Goal: Task Accomplishment & Management: Complete application form

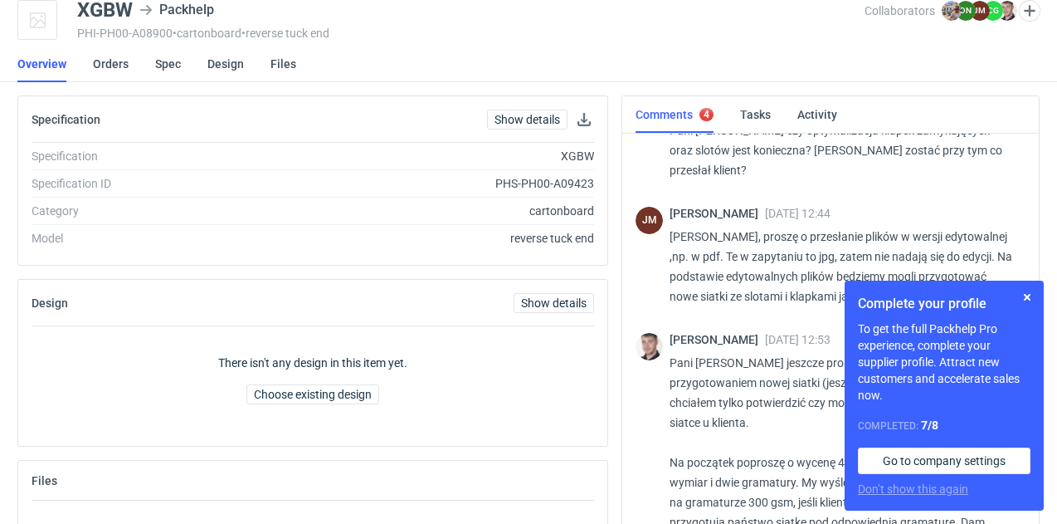
scroll to position [773, 0]
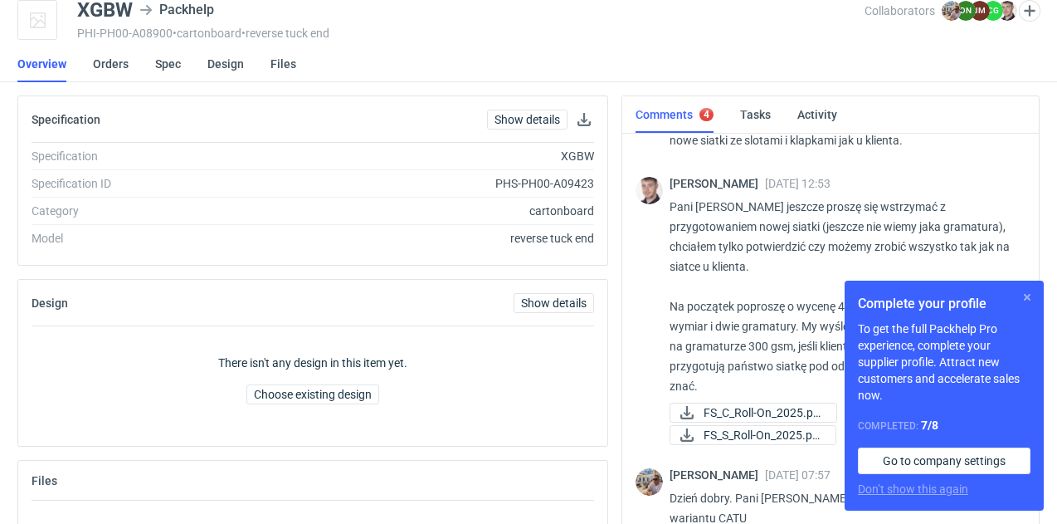
click at [1026, 298] on button "button" at bounding box center [1027, 297] width 20 height 20
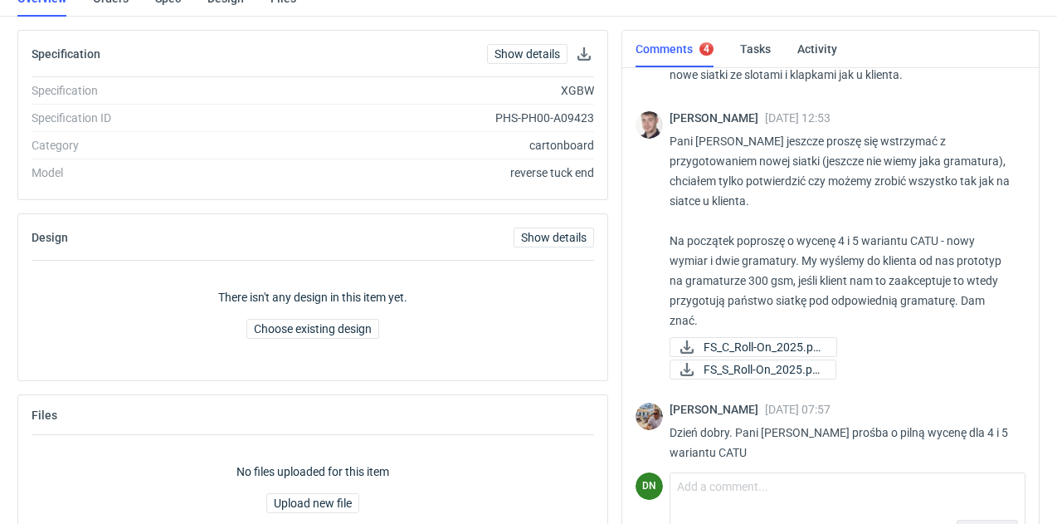
scroll to position [183, 0]
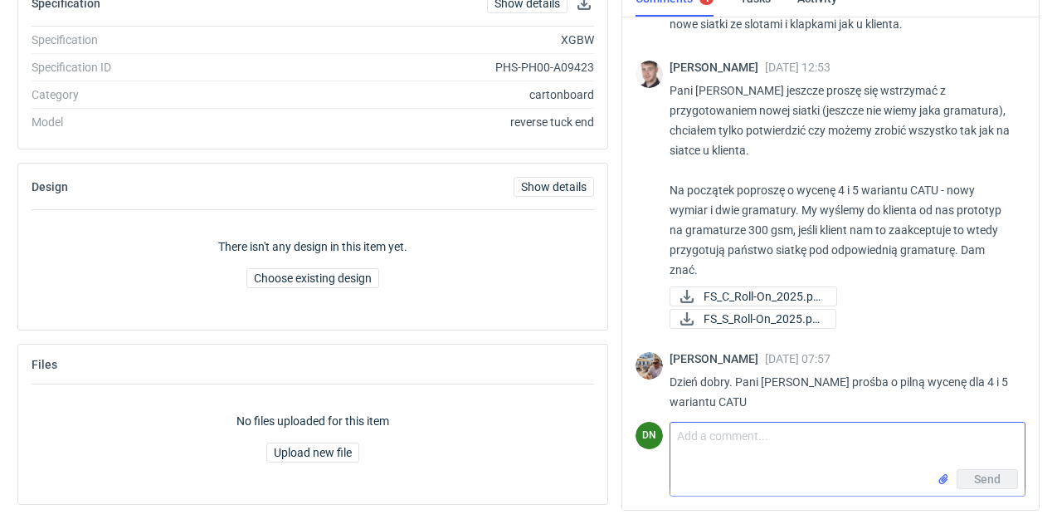
click at [779, 448] on textarea "Comment message" at bounding box center [848, 445] width 354 height 46
type textarea "Cześć, już wrzucam nowe ceny"
click at [983, 480] on span "Send" at bounding box center [987, 479] width 27 height 12
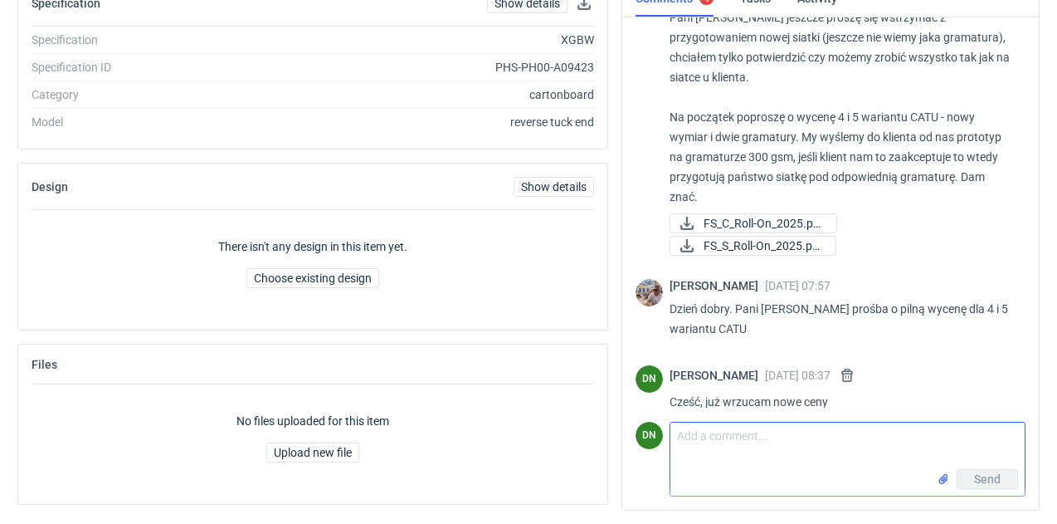
scroll to position [0, 0]
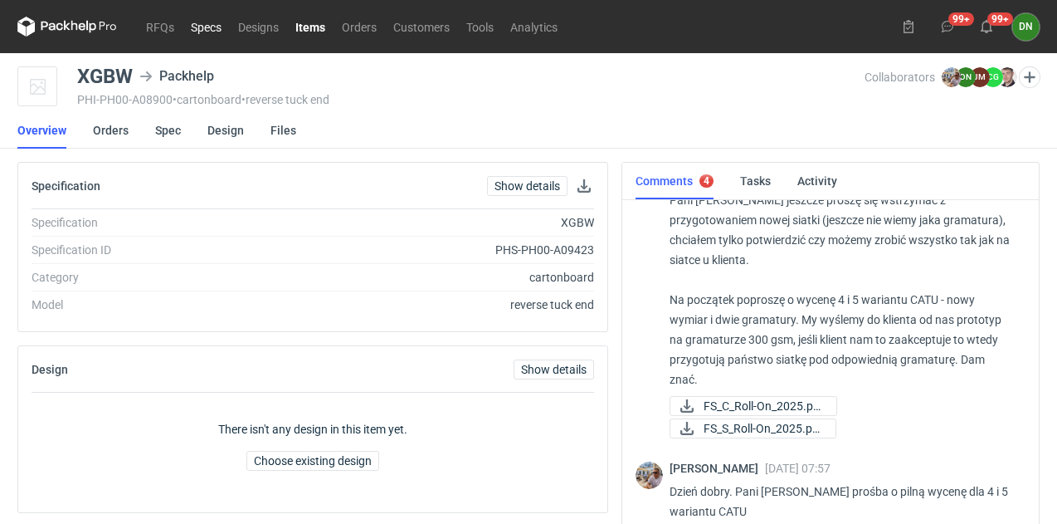
click at [211, 25] on link "Specs" at bounding box center [206, 27] width 47 height 20
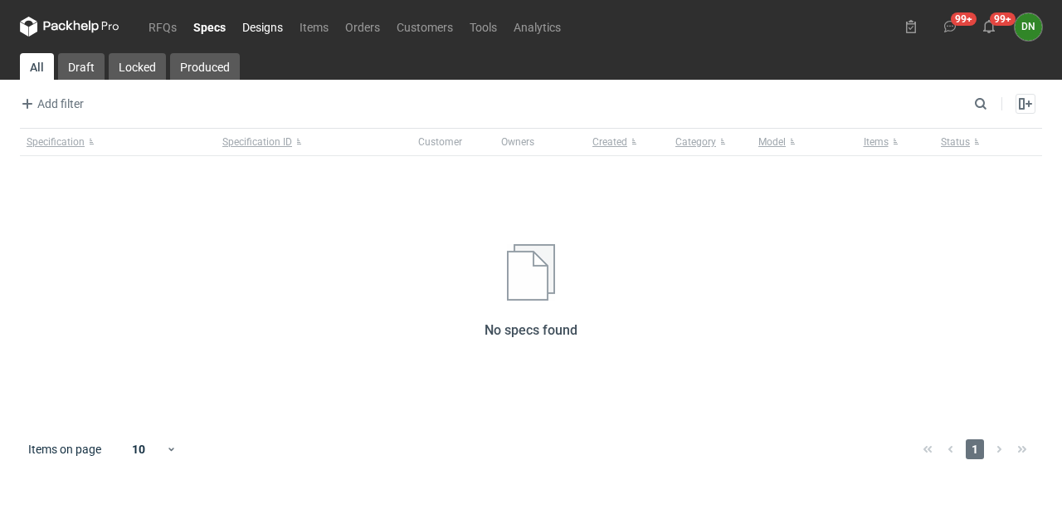
click at [256, 26] on link "Designs" at bounding box center [262, 27] width 57 height 20
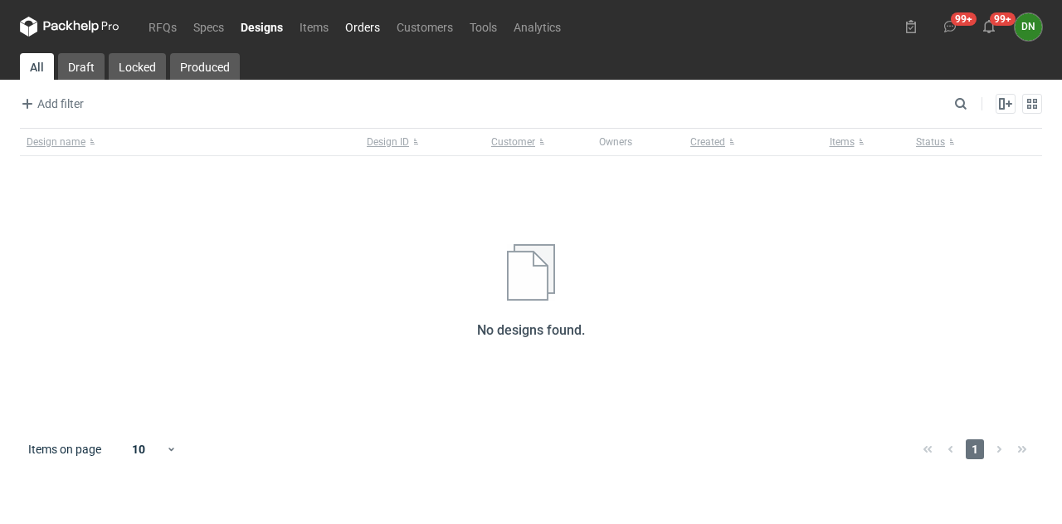
click at [364, 32] on link "Orders" at bounding box center [362, 27] width 51 height 20
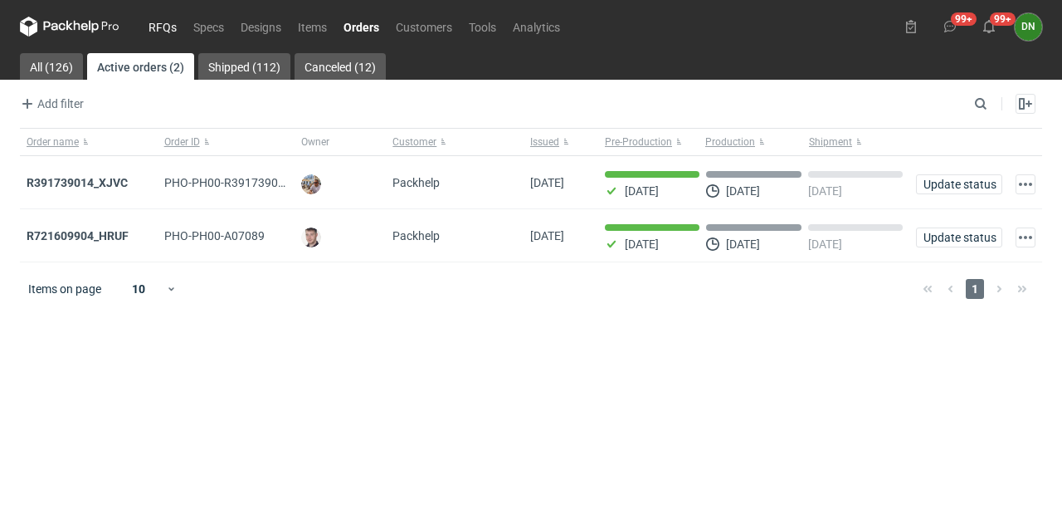
click at [160, 27] on link "RFQs" at bounding box center [162, 27] width 45 height 20
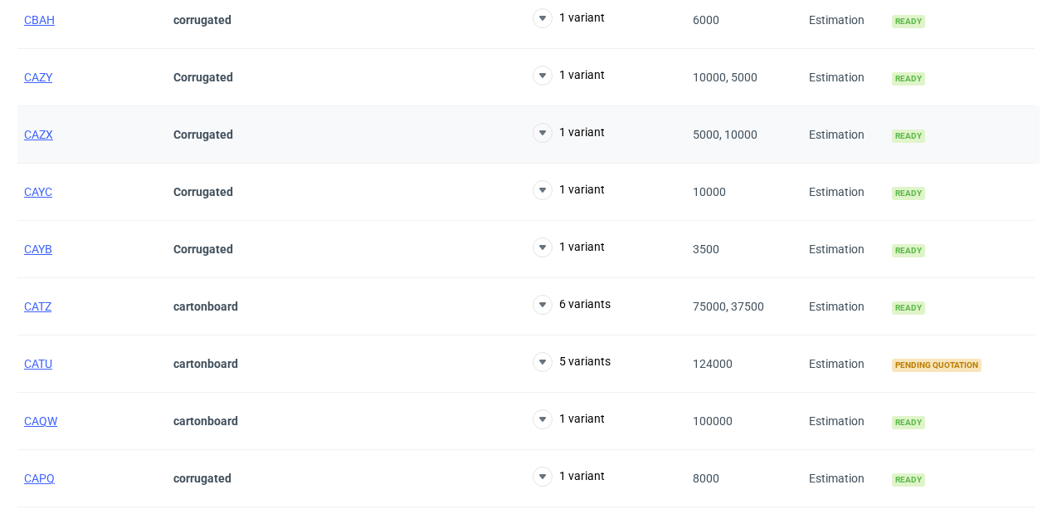
scroll to position [166, 0]
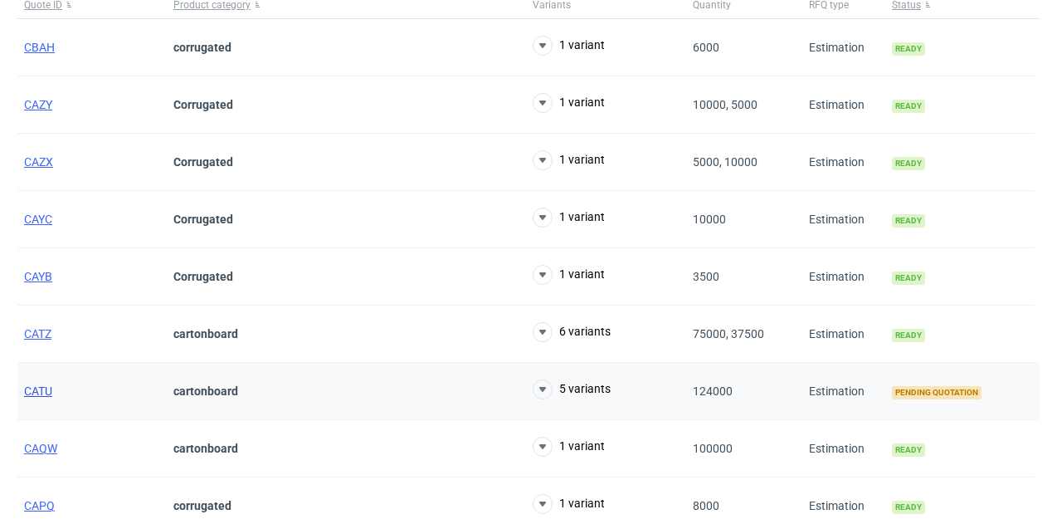
click at [43, 388] on span "CATU" at bounding box center [38, 390] width 28 height 13
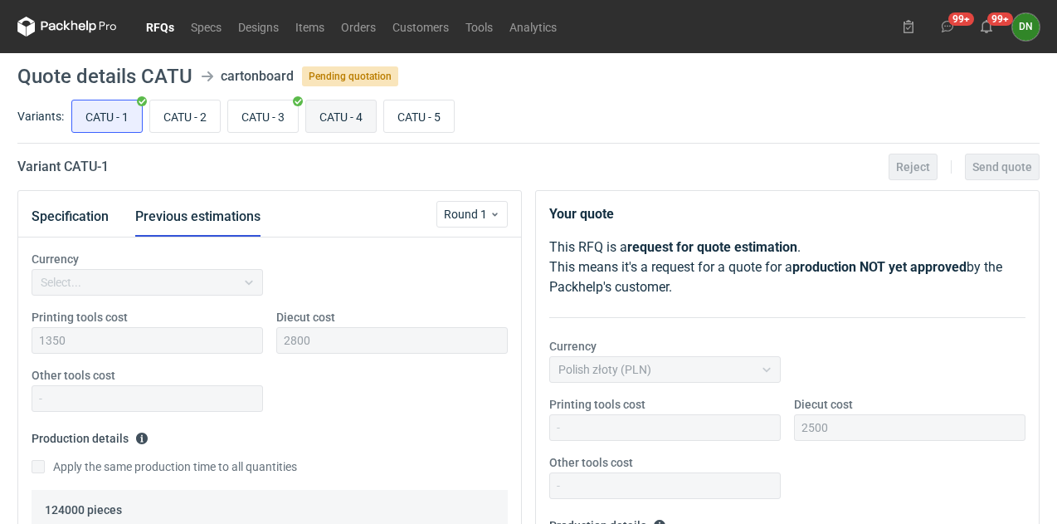
scroll to position [255, 0]
click at [339, 124] on input "CATU - 4" at bounding box center [341, 116] width 70 height 32
radio input "true"
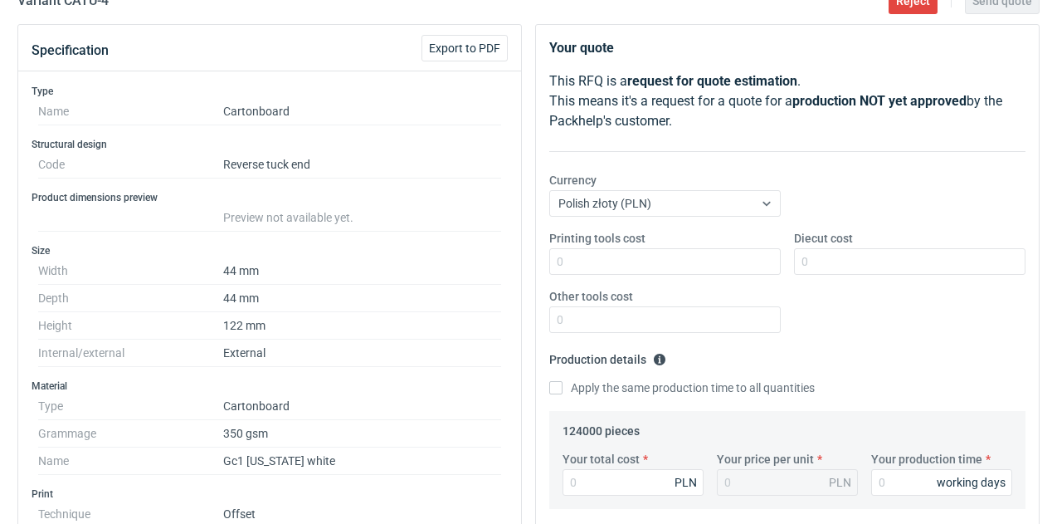
scroll to position [332, 0]
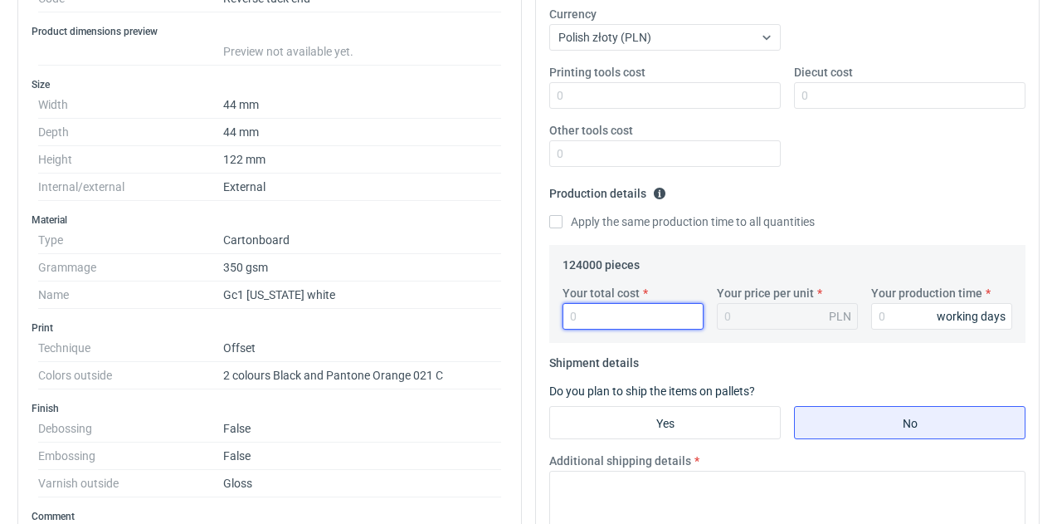
click at [614, 310] on input "Your total cost" at bounding box center [633, 316] width 141 height 27
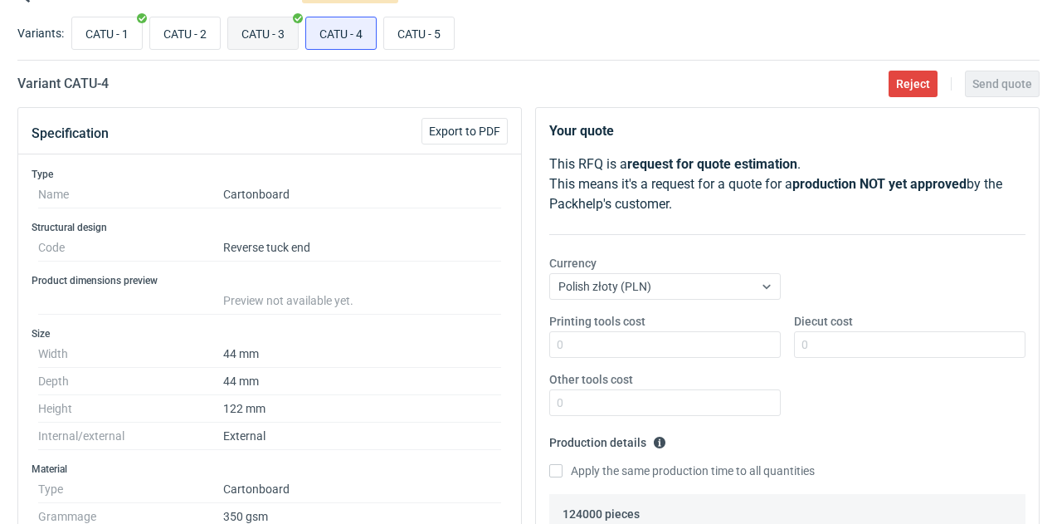
click at [282, 37] on input "CATU - 3" at bounding box center [263, 33] width 70 height 32
radio input "true"
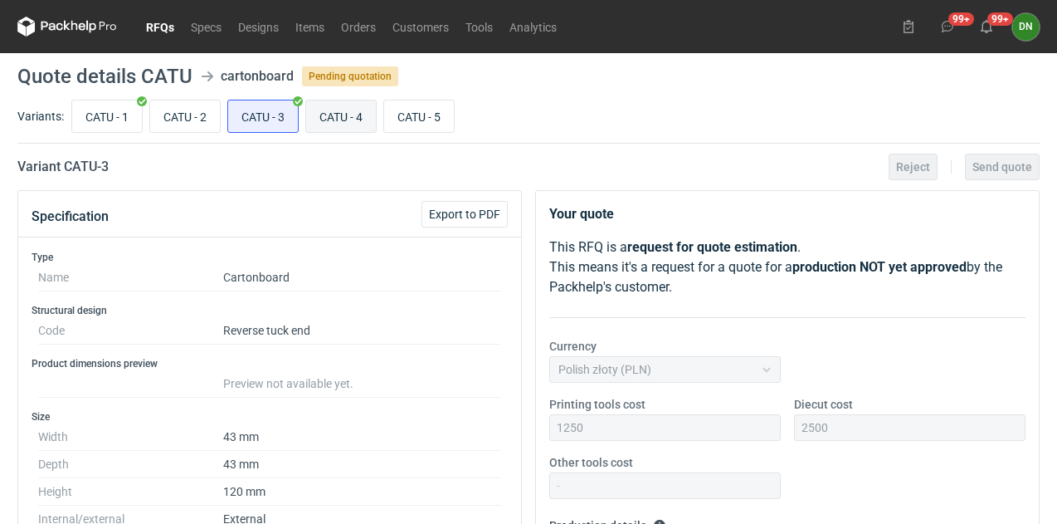
click at [345, 112] on input "CATU - 4" at bounding box center [341, 116] width 70 height 32
radio input "true"
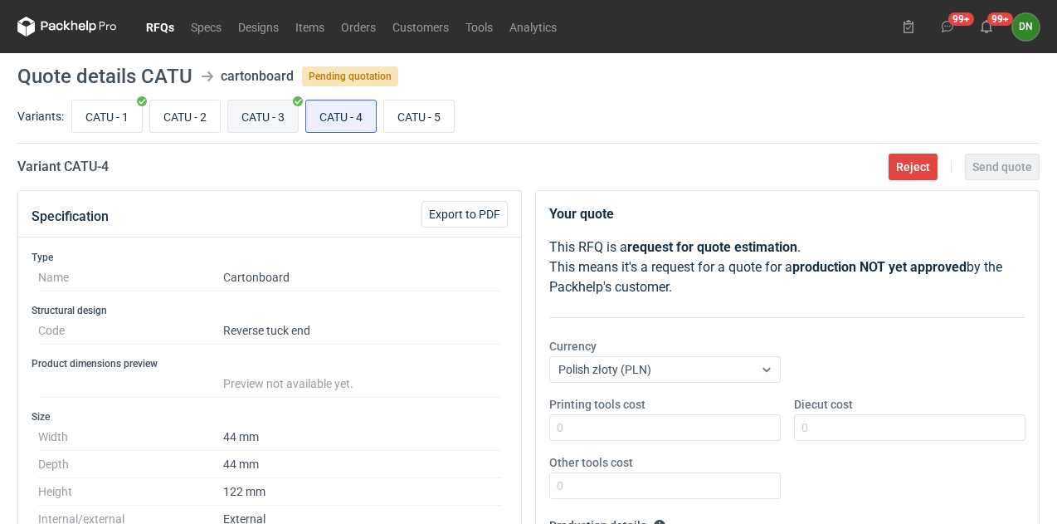
click at [276, 113] on input "CATU - 3" at bounding box center [263, 116] width 70 height 32
radio input "true"
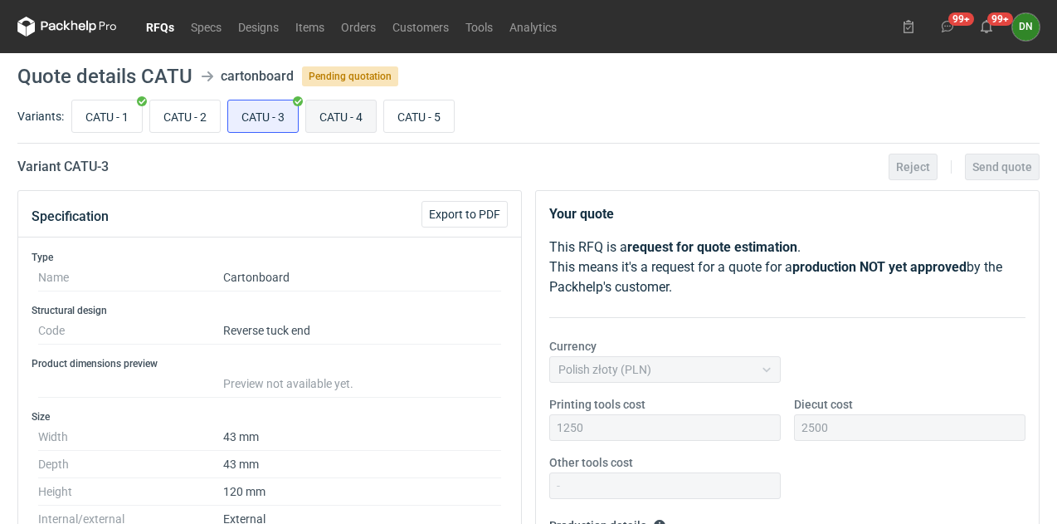
click at [334, 110] on input "CATU - 4" at bounding box center [341, 116] width 70 height 32
radio input "true"
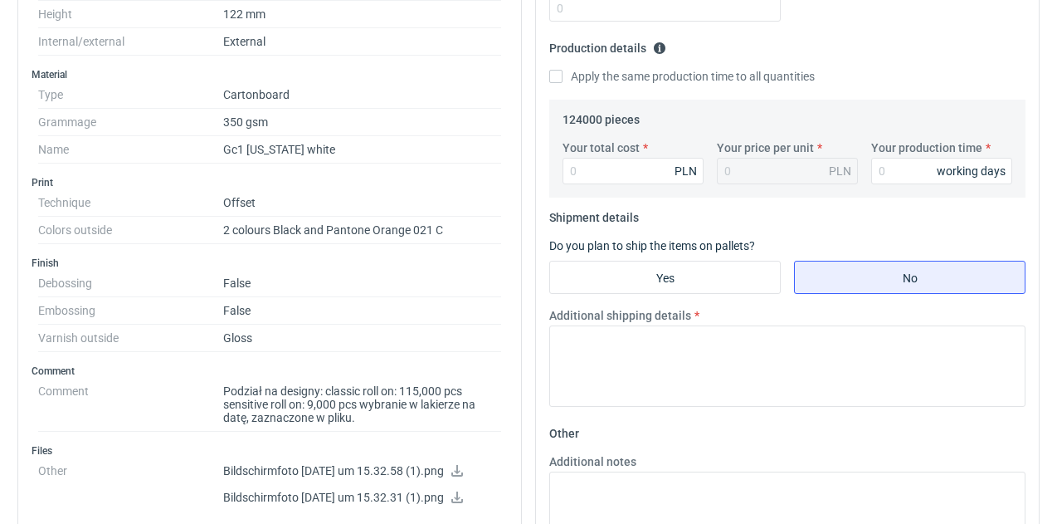
scroll to position [498, 0]
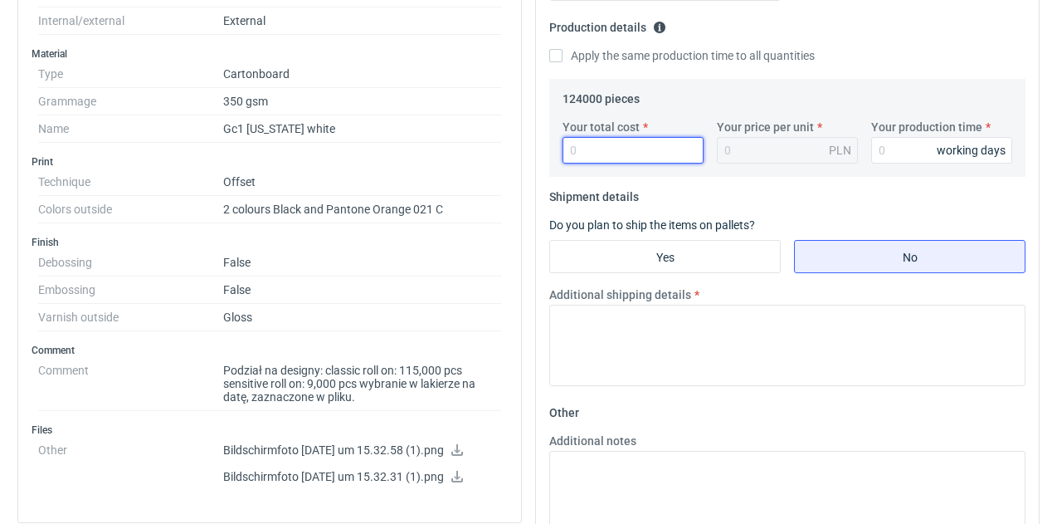
click at [594, 150] on input "Your total cost" at bounding box center [633, 150] width 141 height 27
type input "17980"
type input "0.14"
type input "17980"
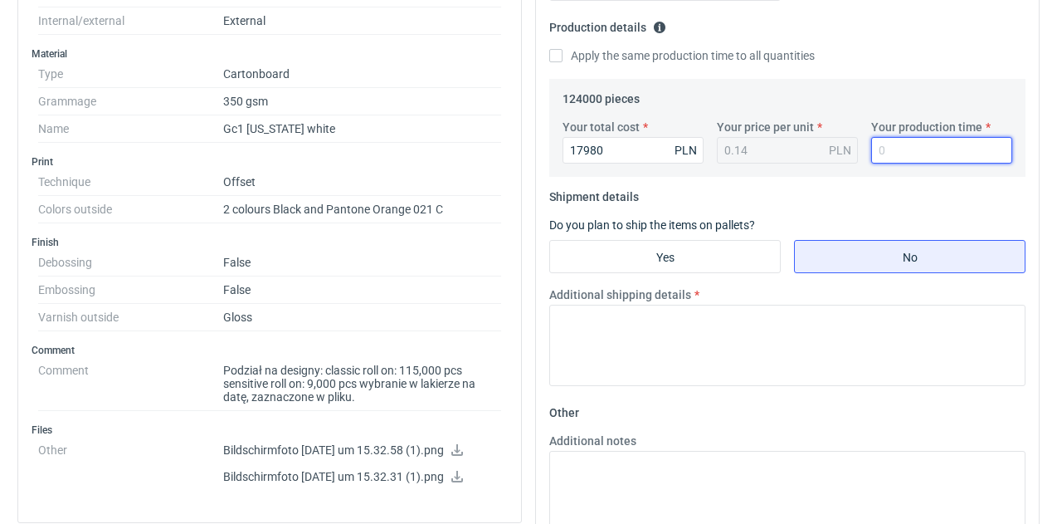
click at [910, 150] on input "Your production time" at bounding box center [941, 150] width 141 height 27
type input "12"
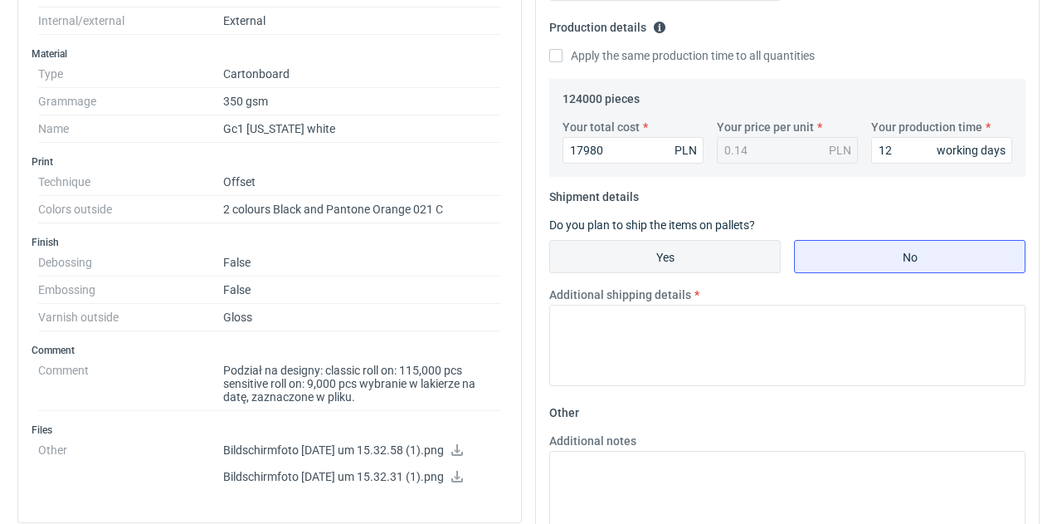
click at [700, 256] on input "Yes" at bounding box center [665, 257] width 230 height 32
radio input "true"
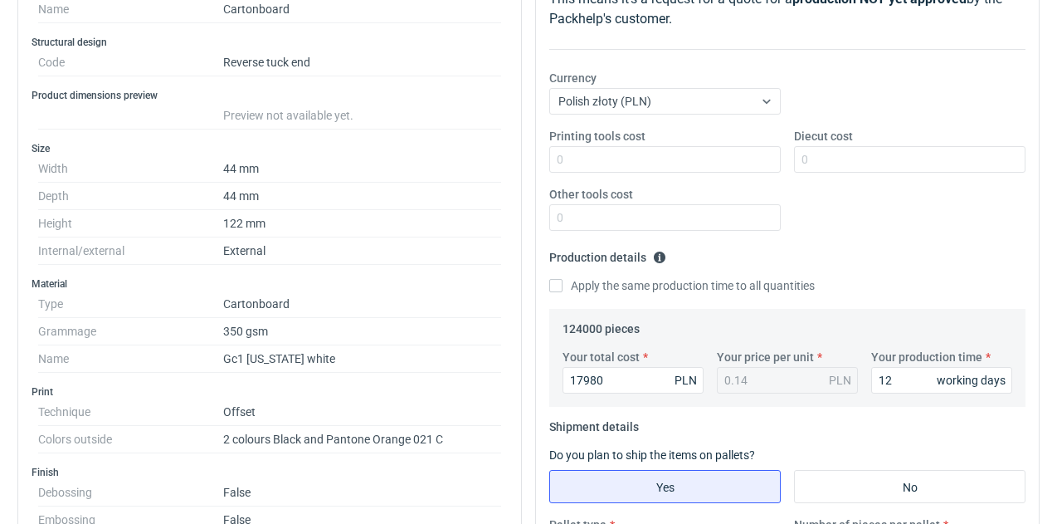
scroll to position [0, 0]
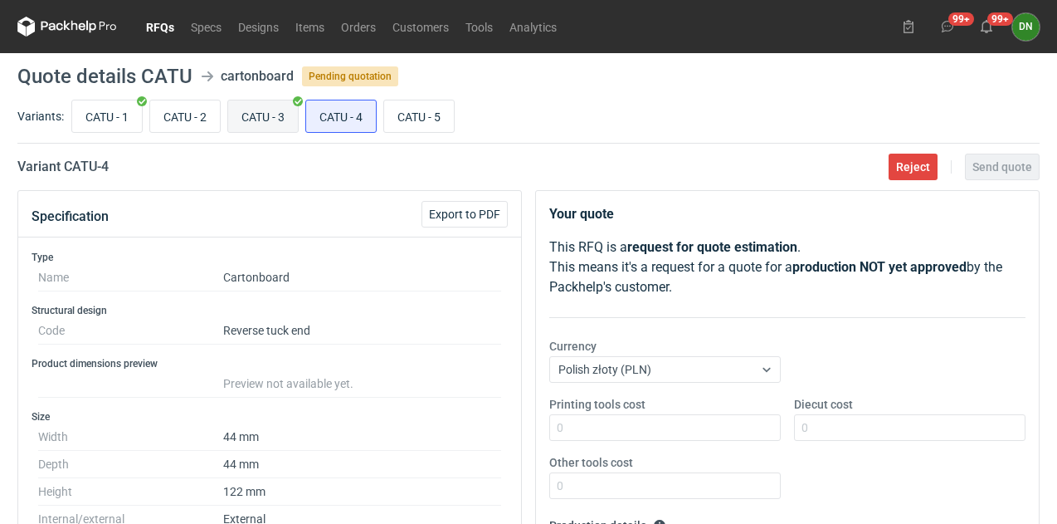
click at [276, 110] on input "CATU - 3" at bounding box center [263, 116] width 70 height 32
radio input "true"
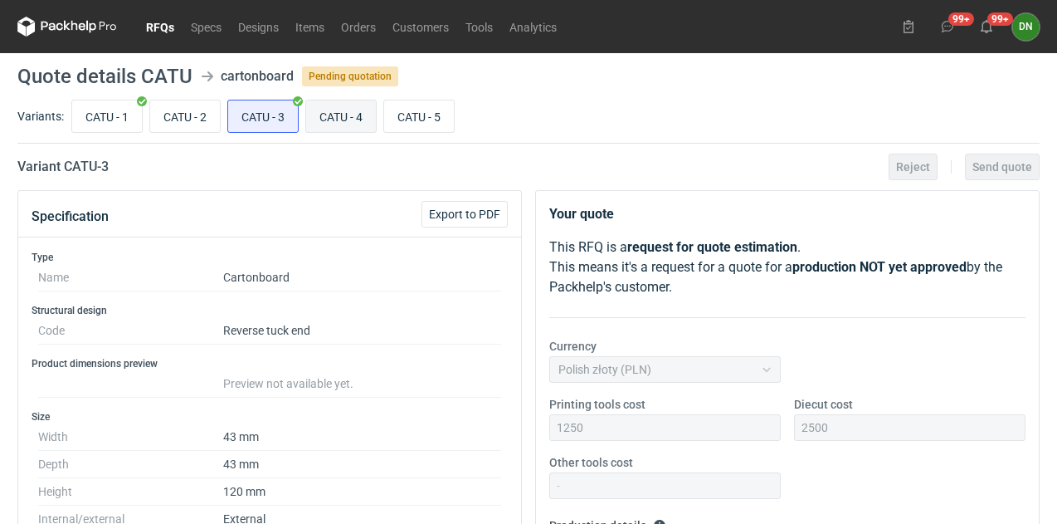
click at [361, 119] on input "CATU - 4" at bounding box center [341, 116] width 70 height 32
radio input "true"
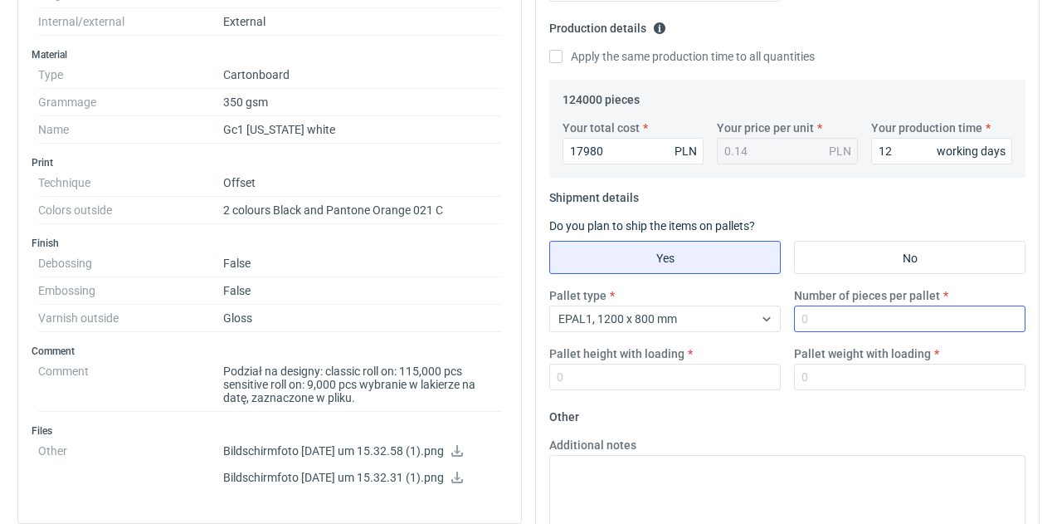
scroll to position [498, 0]
click at [863, 313] on input "Number of pieces per pallet" at bounding box center [910, 318] width 232 height 27
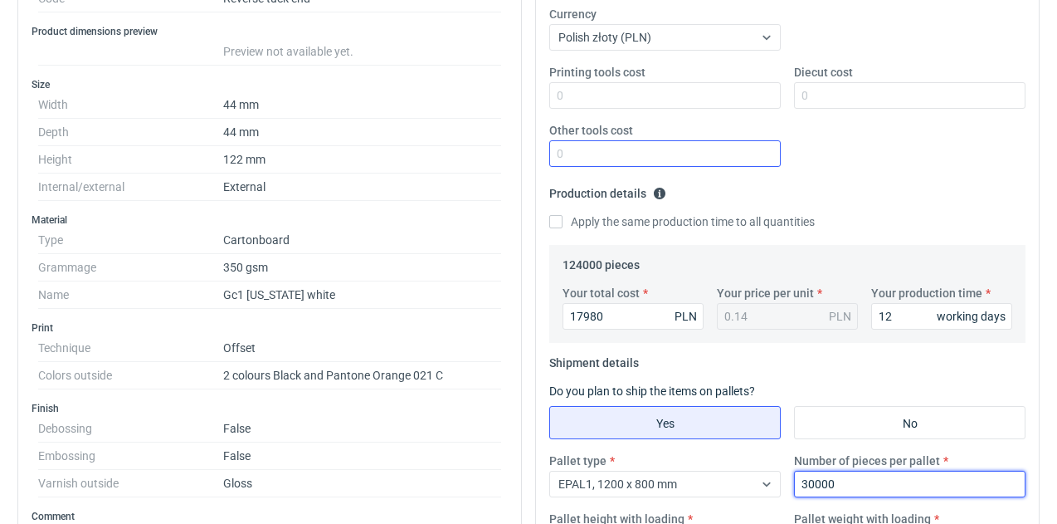
scroll to position [249, 0]
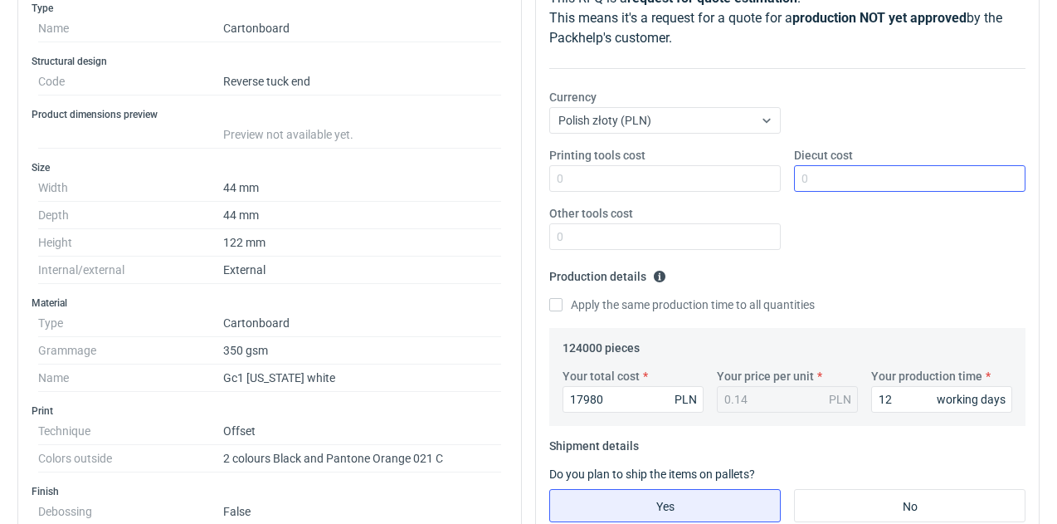
type input "30000"
click at [896, 183] on input "Diecut cost" at bounding box center [910, 178] width 232 height 27
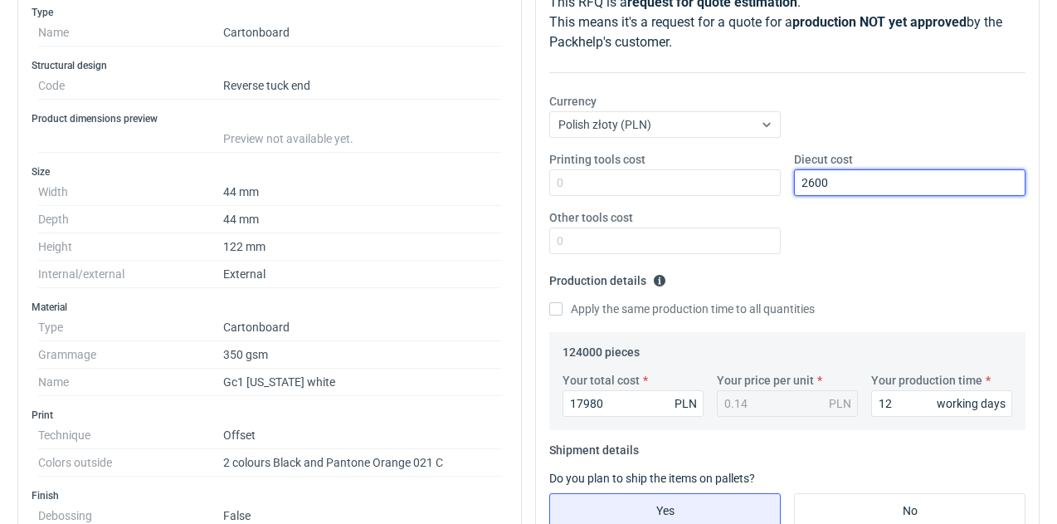
scroll to position [83, 0]
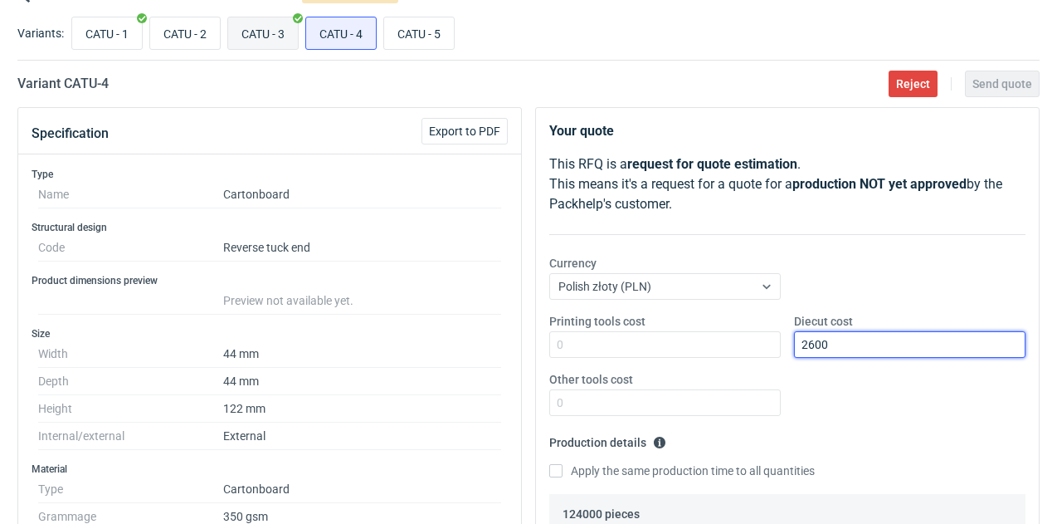
type input "2600"
click at [278, 44] on input "CATU - 3" at bounding box center [263, 33] width 70 height 32
radio input "true"
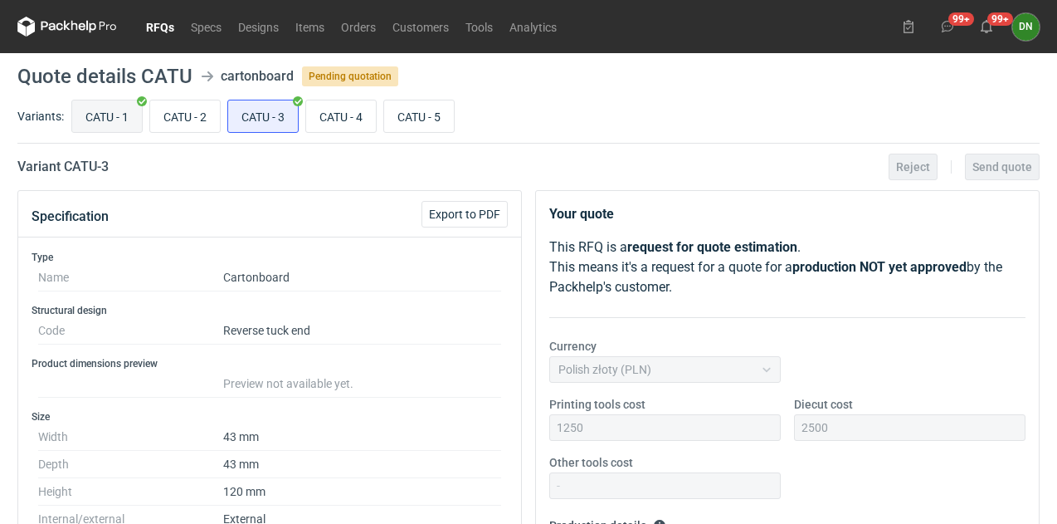
click at [112, 119] on input "CATU - 1" at bounding box center [107, 116] width 70 height 32
radio input "true"
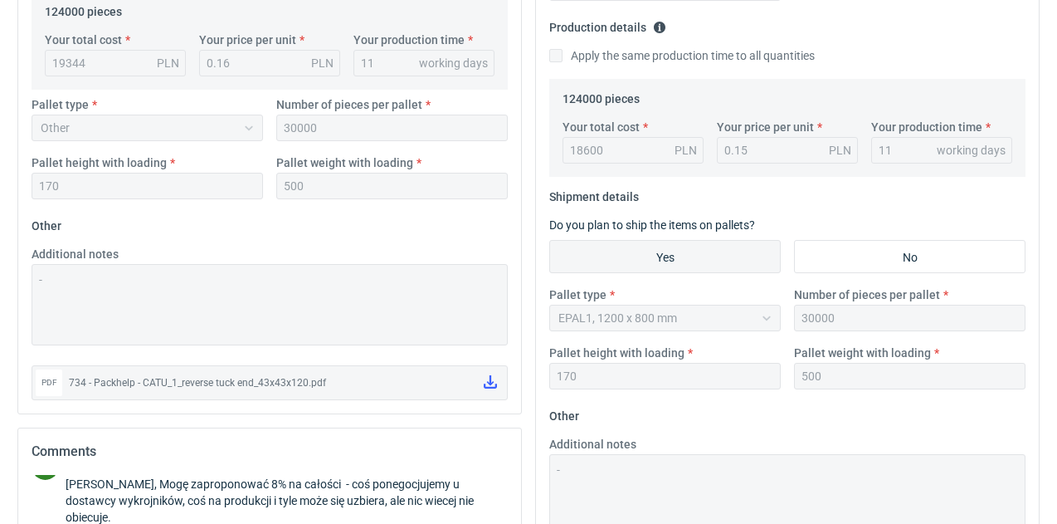
scroll to position [83, 0]
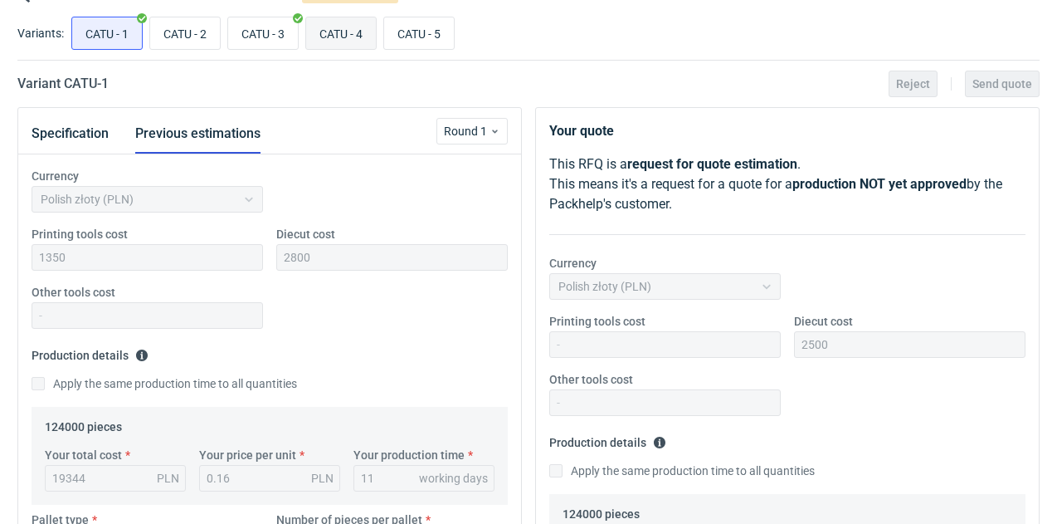
click at [363, 40] on input "CATU - 4" at bounding box center [341, 33] width 70 height 32
radio input "true"
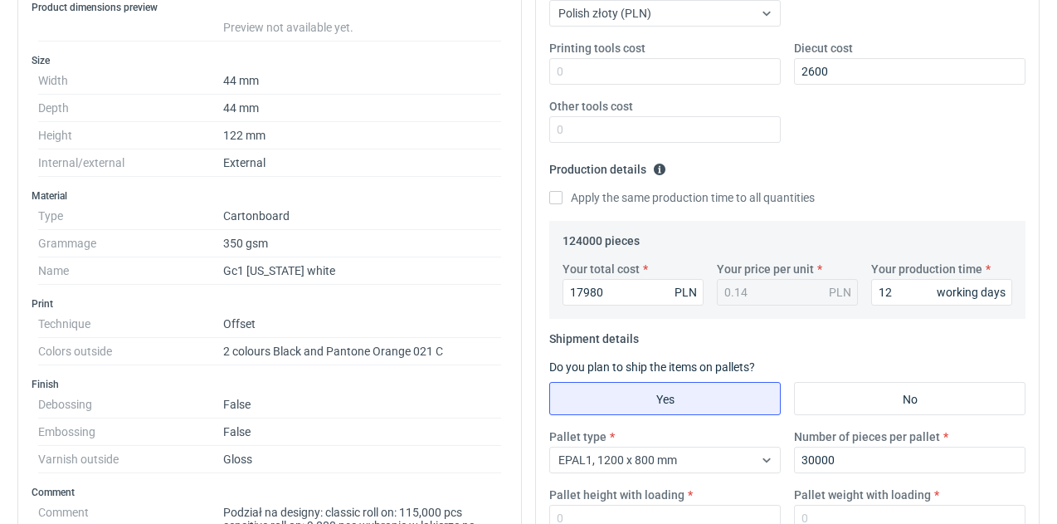
scroll to position [581, 0]
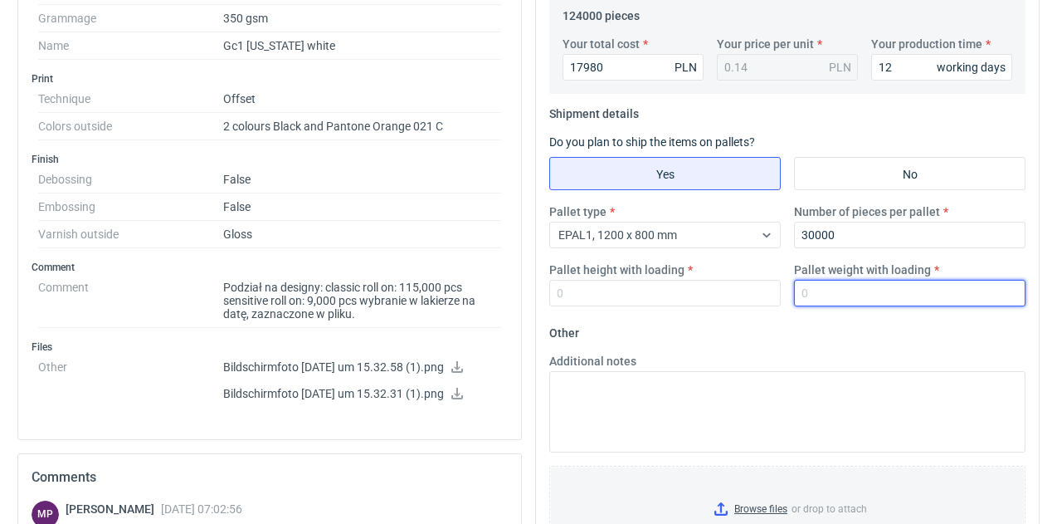
click at [865, 300] on input "Pallet weight with loading" at bounding box center [910, 293] width 232 height 27
type input "500"
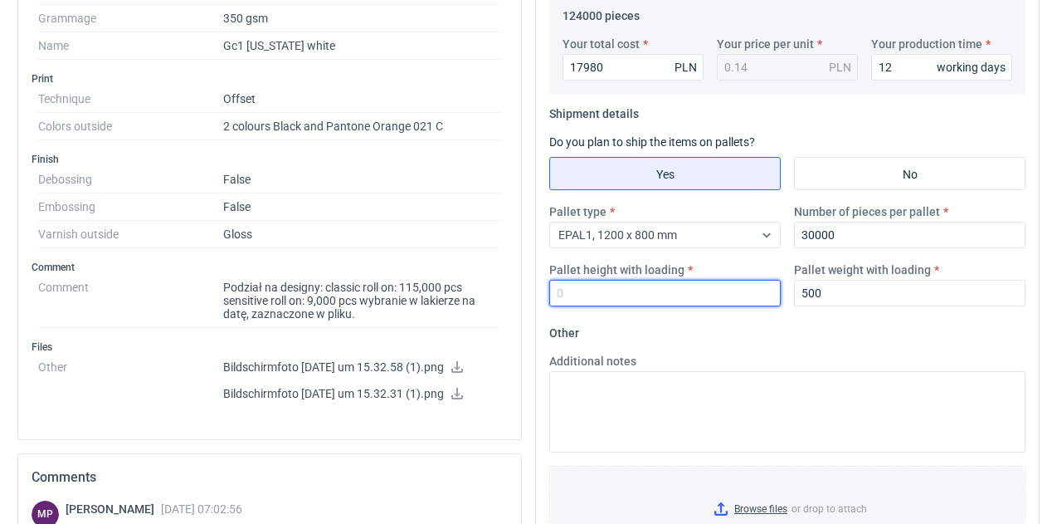
click at [578, 295] on input "Pallet height with loading" at bounding box center [665, 293] width 232 height 27
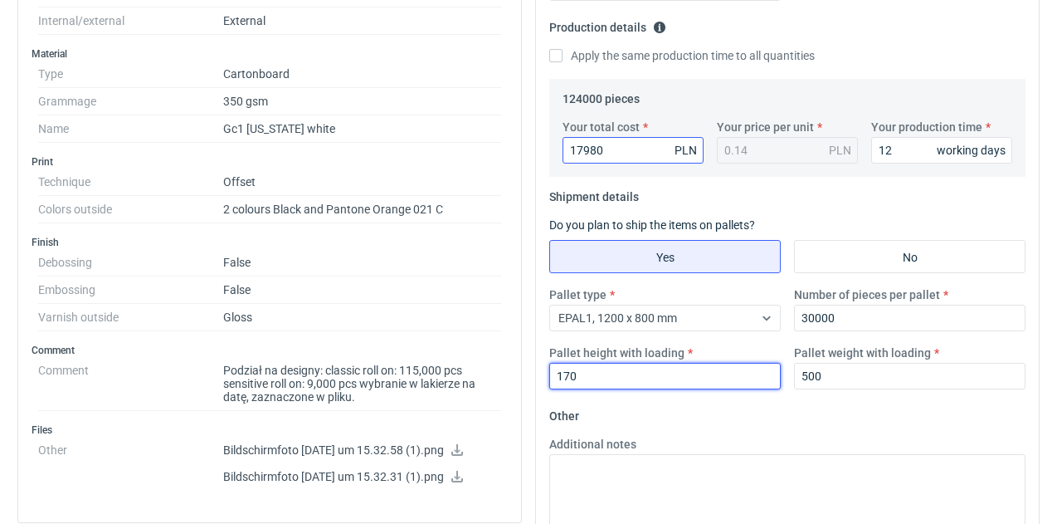
type input "170"
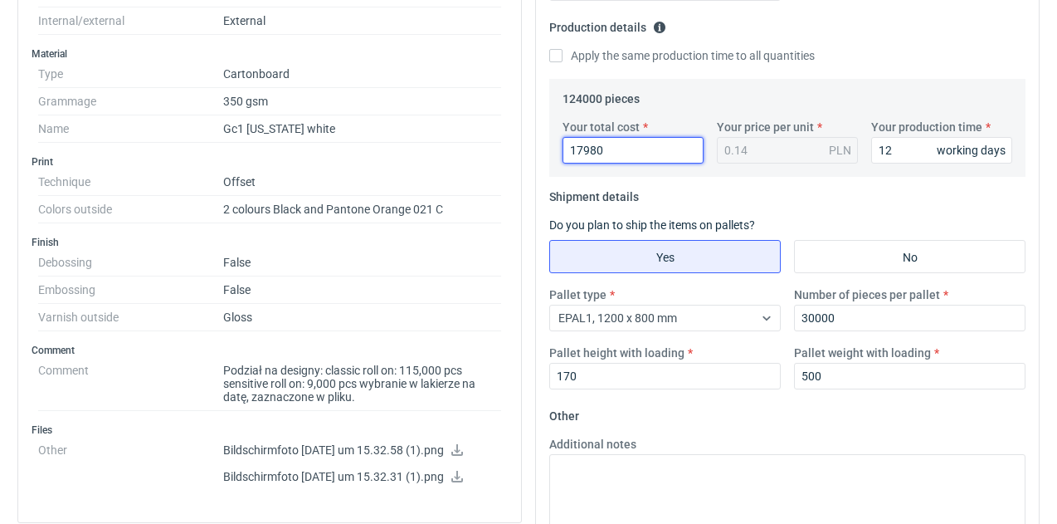
drag, startPoint x: 628, startPoint y: 147, endPoint x: 456, endPoint y: 165, distance: 172.7
click at [511, 160] on div "Specification Export to PDF Type Name Cartonboard Structural design Code Revers…" at bounding box center [529, 313] width 1036 height 1242
type input "18"
type input "18400"
type input "0.15"
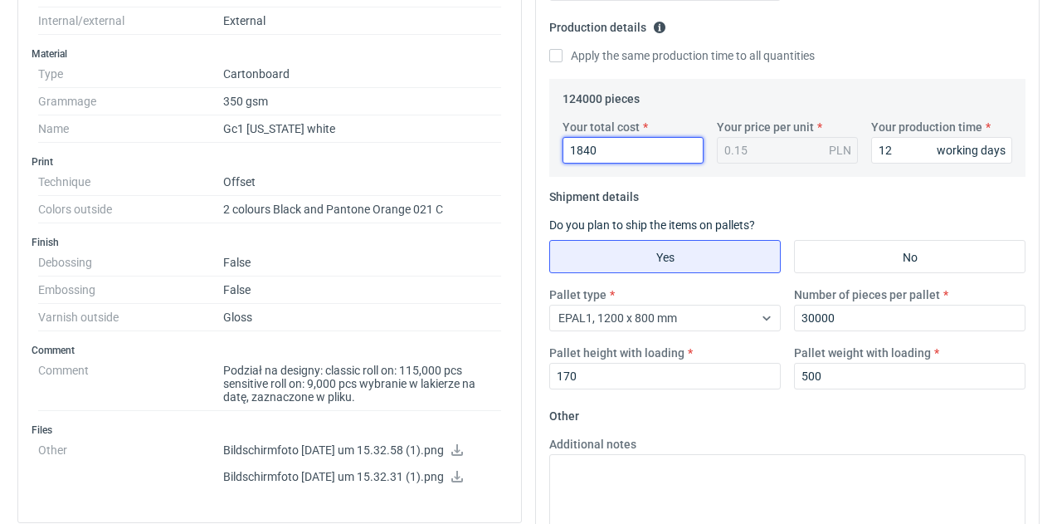
type input "184"
type input "18300"
type input "0.15"
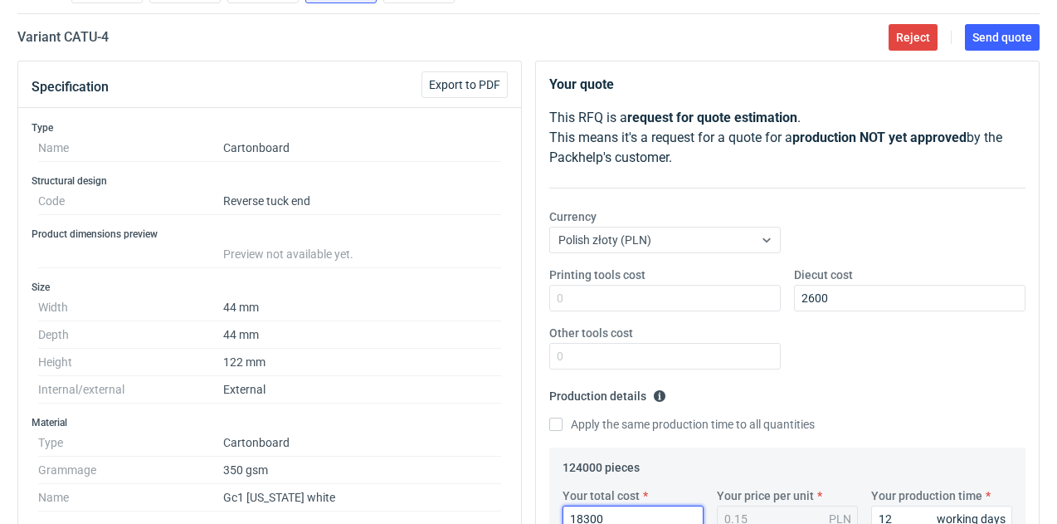
scroll to position [0, 0]
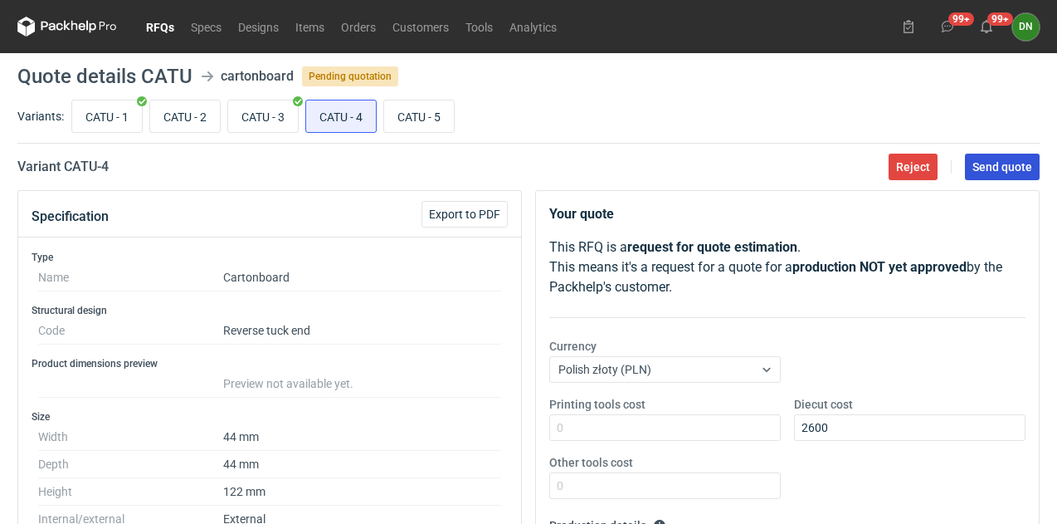
type input "18300"
click at [1006, 168] on span "Send quote" at bounding box center [1003, 167] width 60 height 12
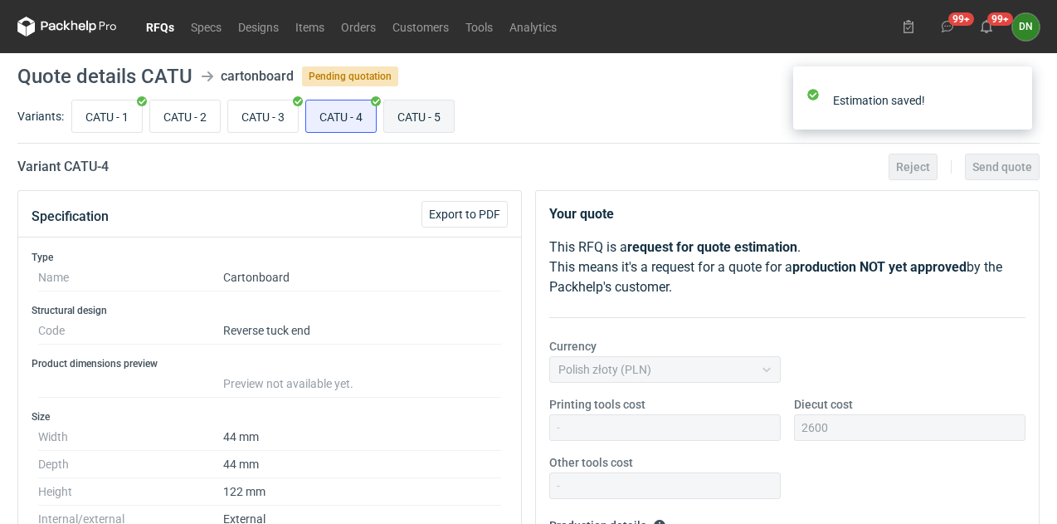
click at [424, 118] on input "CATU - 5" at bounding box center [419, 116] width 70 height 32
radio input "true"
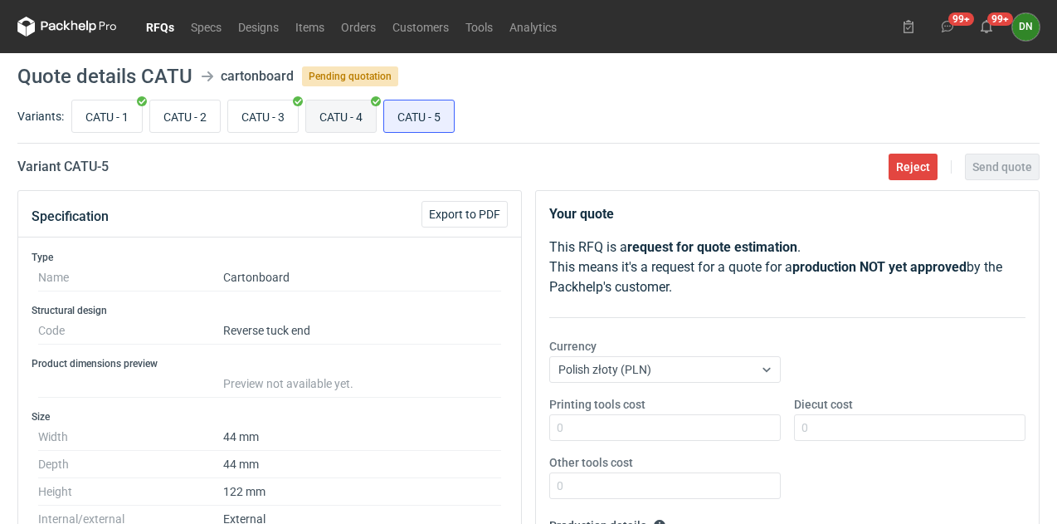
click at [337, 113] on input "CATU - 4" at bounding box center [341, 116] width 70 height 32
radio input "true"
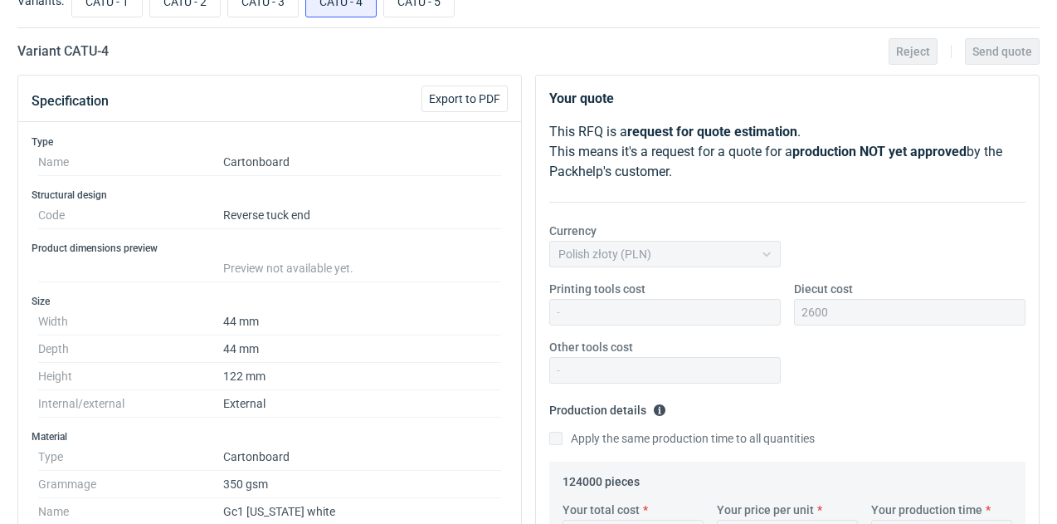
scroll to position [83, 0]
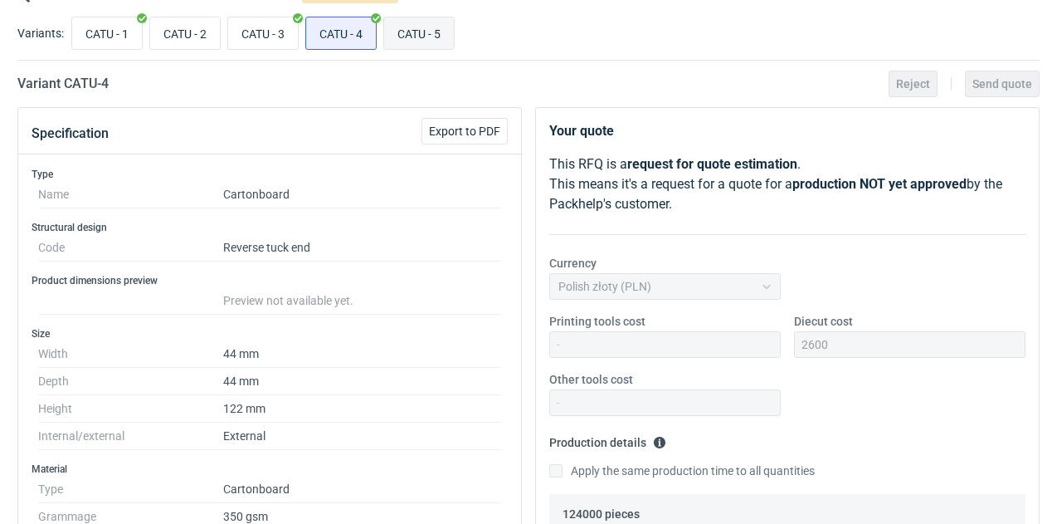
click at [425, 42] on input "CATU - 5" at bounding box center [419, 33] width 70 height 32
radio input "true"
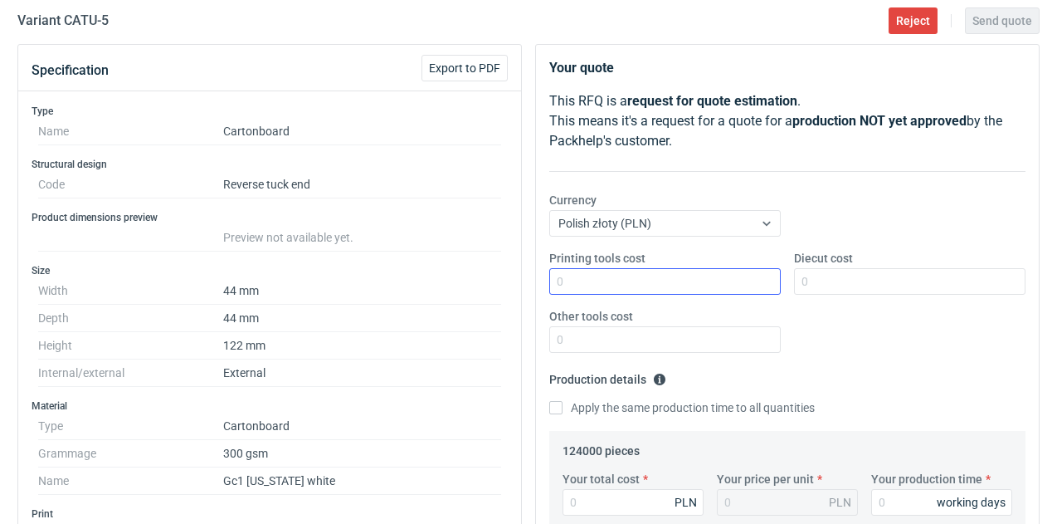
scroll to position [166, 0]
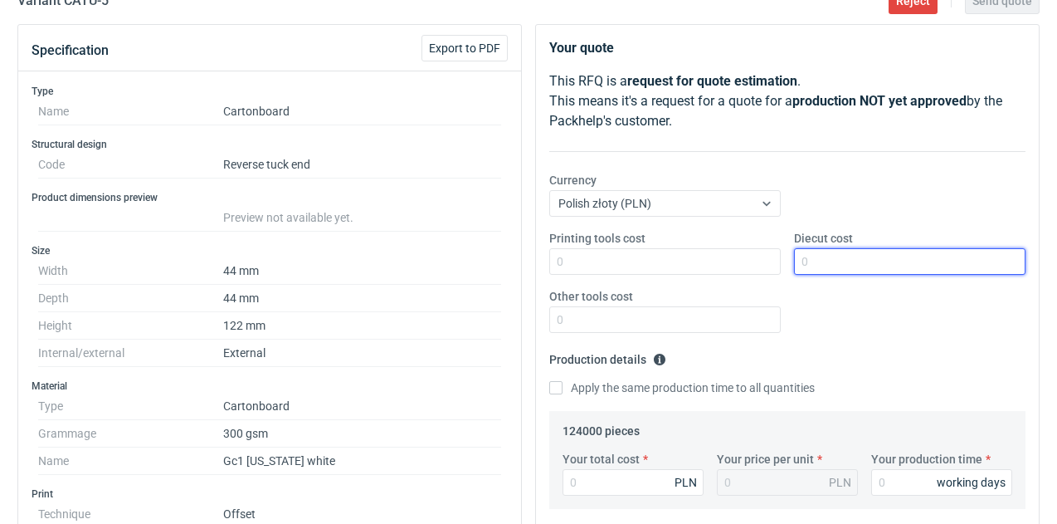
click at [833, 263] on input "Diecut cost" at bounding box center [910, 261] width 232 height 27
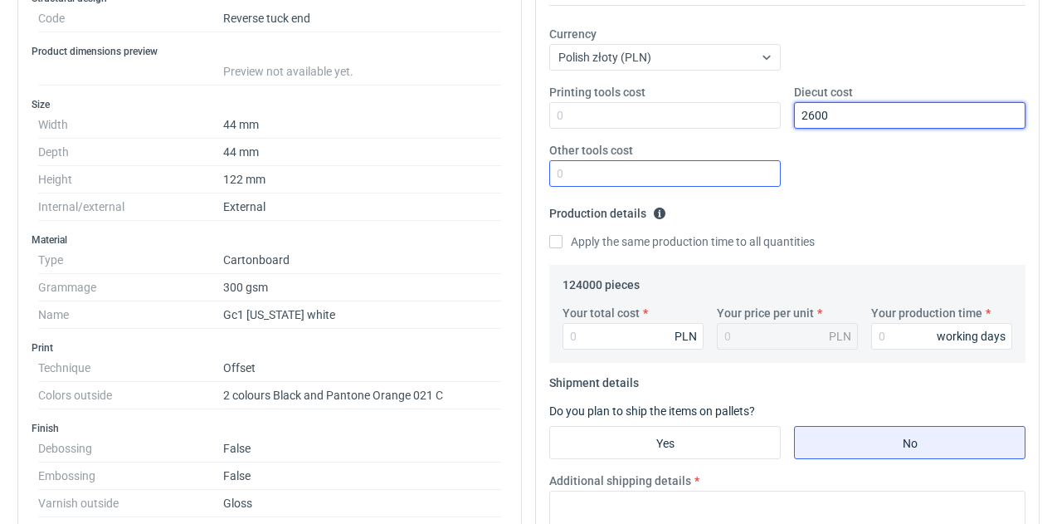
scroll to position [332, 0]
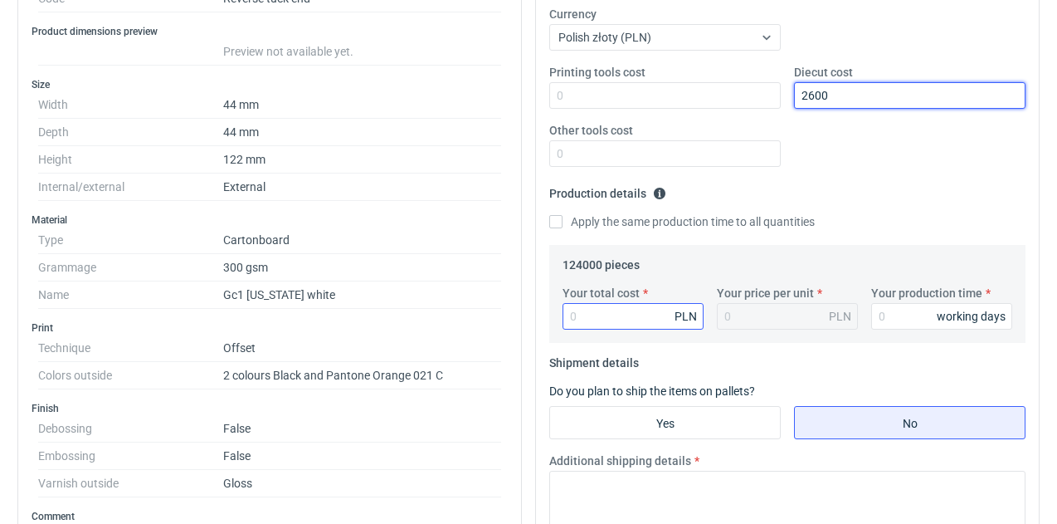
type input "2600"
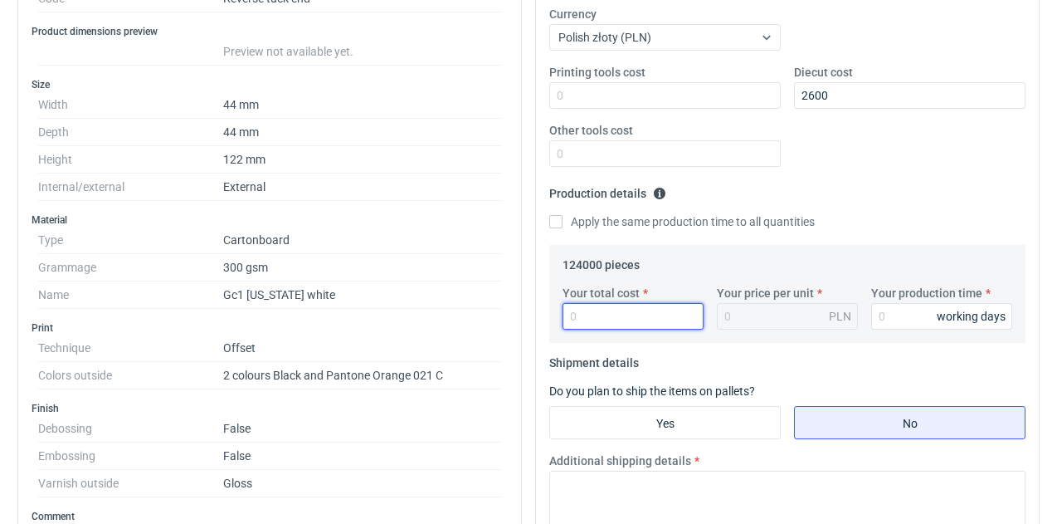
click at [639, 311] on input "Your total cost" at bounding box center [633, 316] width 141 height 27
type input "17600"
type input "0.14"
type input "17600"
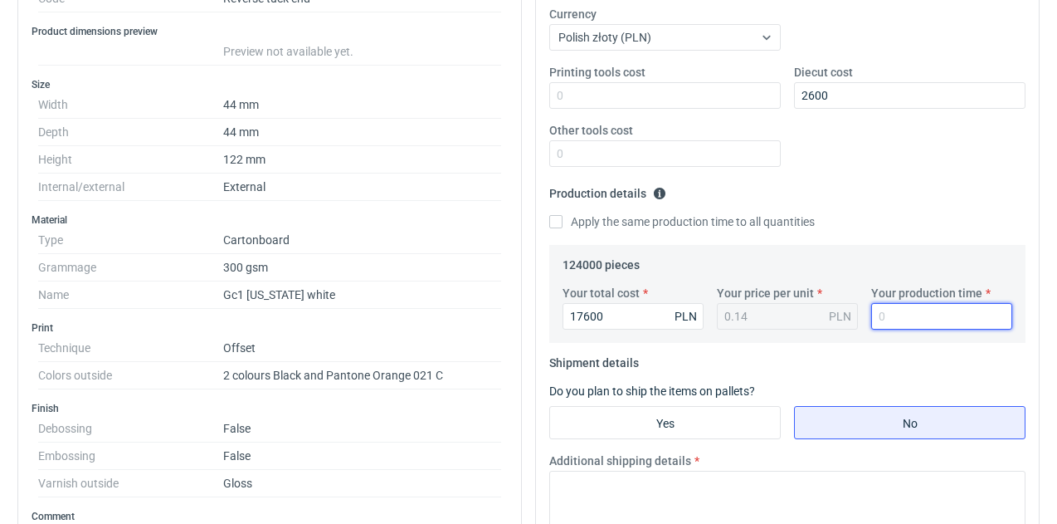
click at [881, 313] on input "Your production time" at bounding box center [941, 316] width 141 height 27
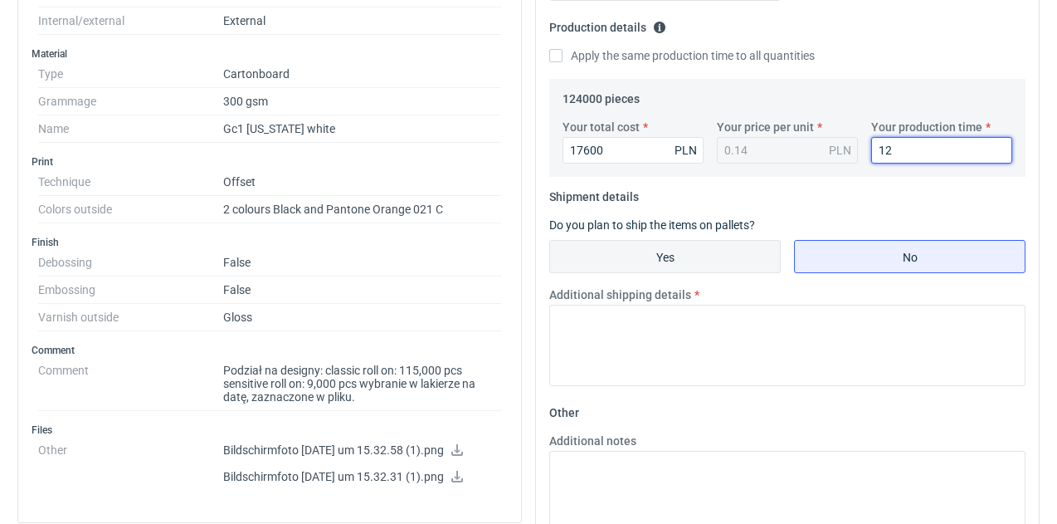
type input "12"
click at [731, 257] on input "Yes" at bounding box center [665, 257] width 230 height 32
radio input "true"
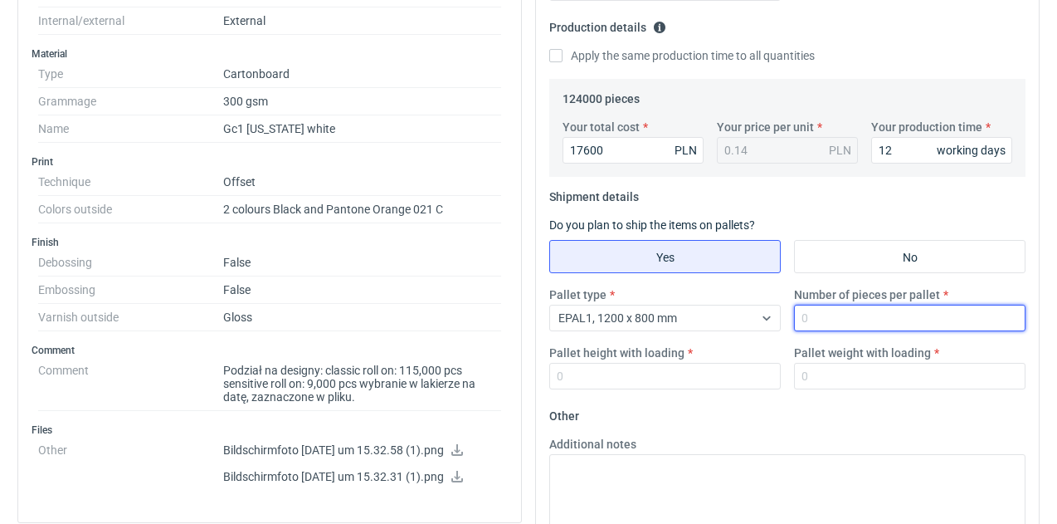
click at [845, 324] on input "Number of pieces per pallet" at bounding box center [910, 318] width 232 height 27
type input "30000"
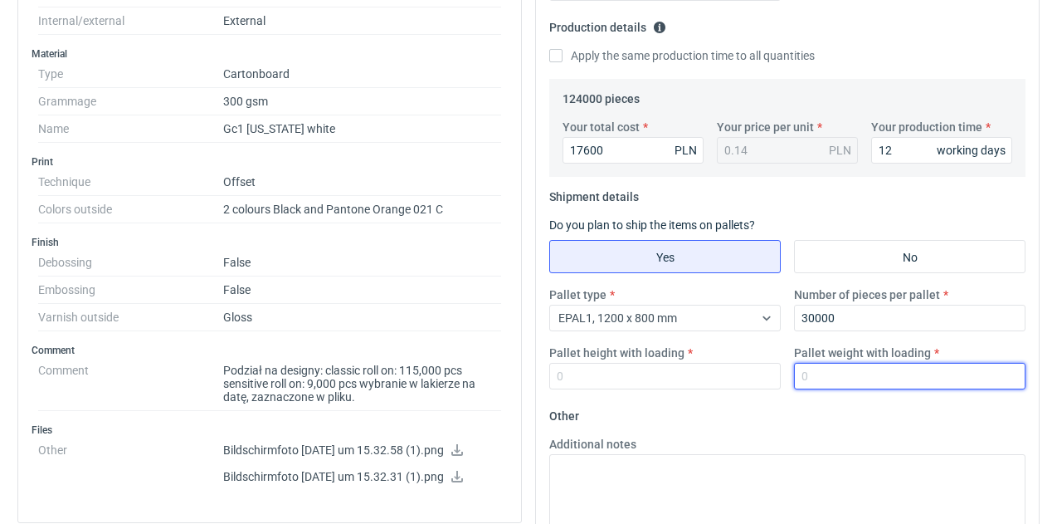
click at [836, 385] on input "Pallet weight with loading" at bounding box center [910, 376] width 232 height 27
type input "500"
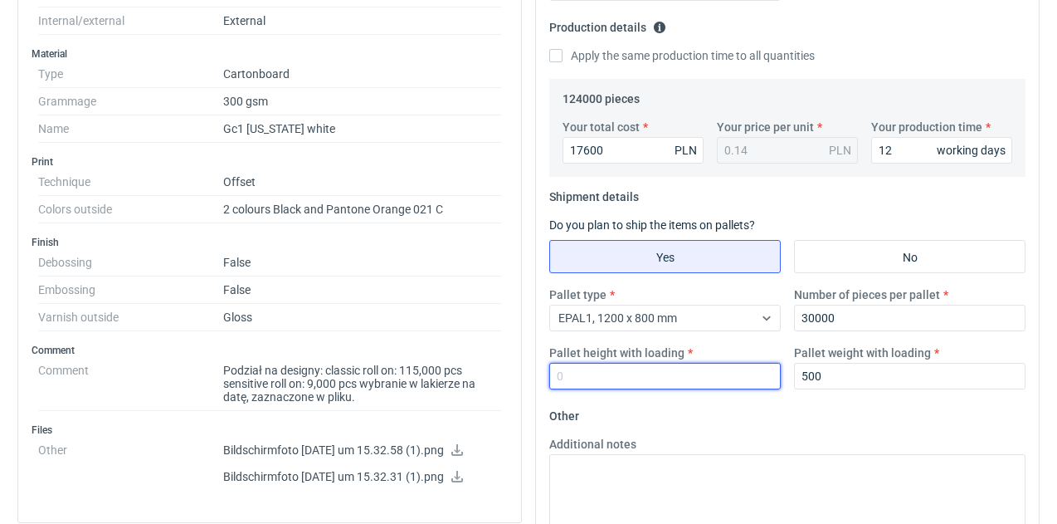
click at [693, 379] on input "Pallet height with loading" at bounding box center [665, 376] width 232 height 27
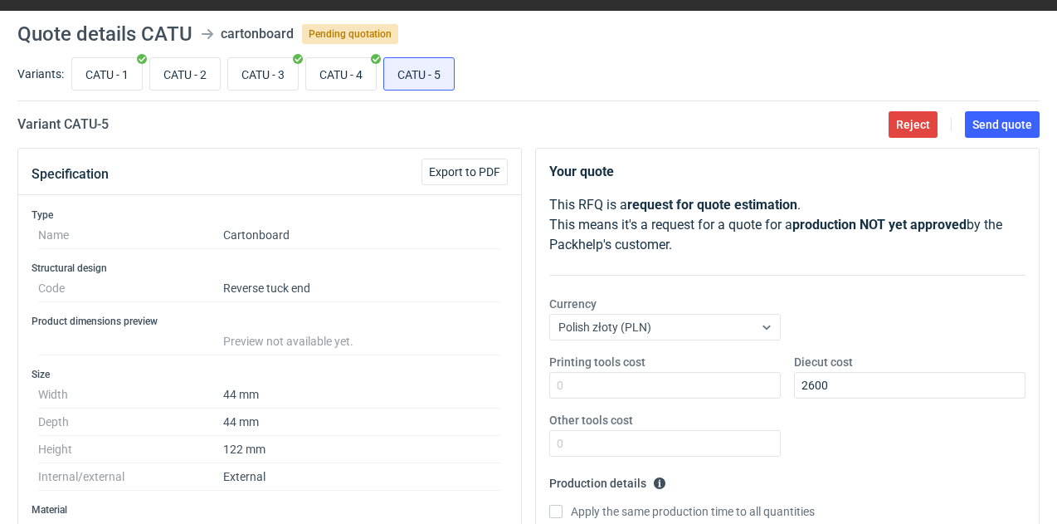
scroll to position [0, 0]
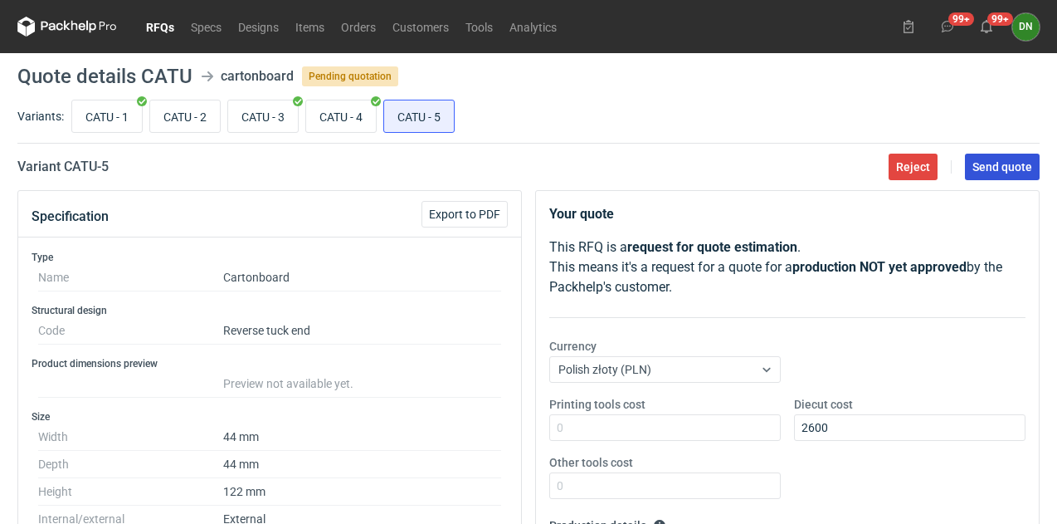
type input "168"
click at [1009, 161] on span "Send quote" at bounding box center [1003, 167] width 60 height 12
